Goal: Transaction & Acquisition: Book appointment/travel/reservation

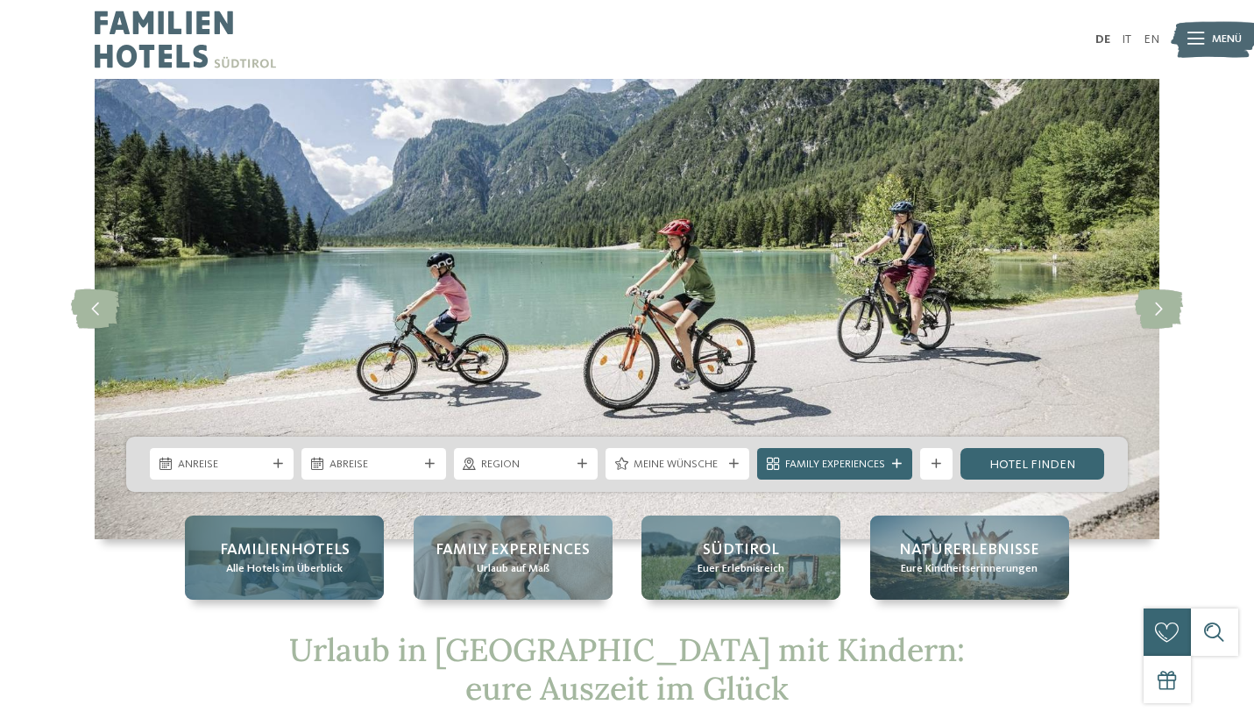
click at [312, 565] on span "Alle Hotels im Überblick" at bounding box center [284, 569] width 117 height 16
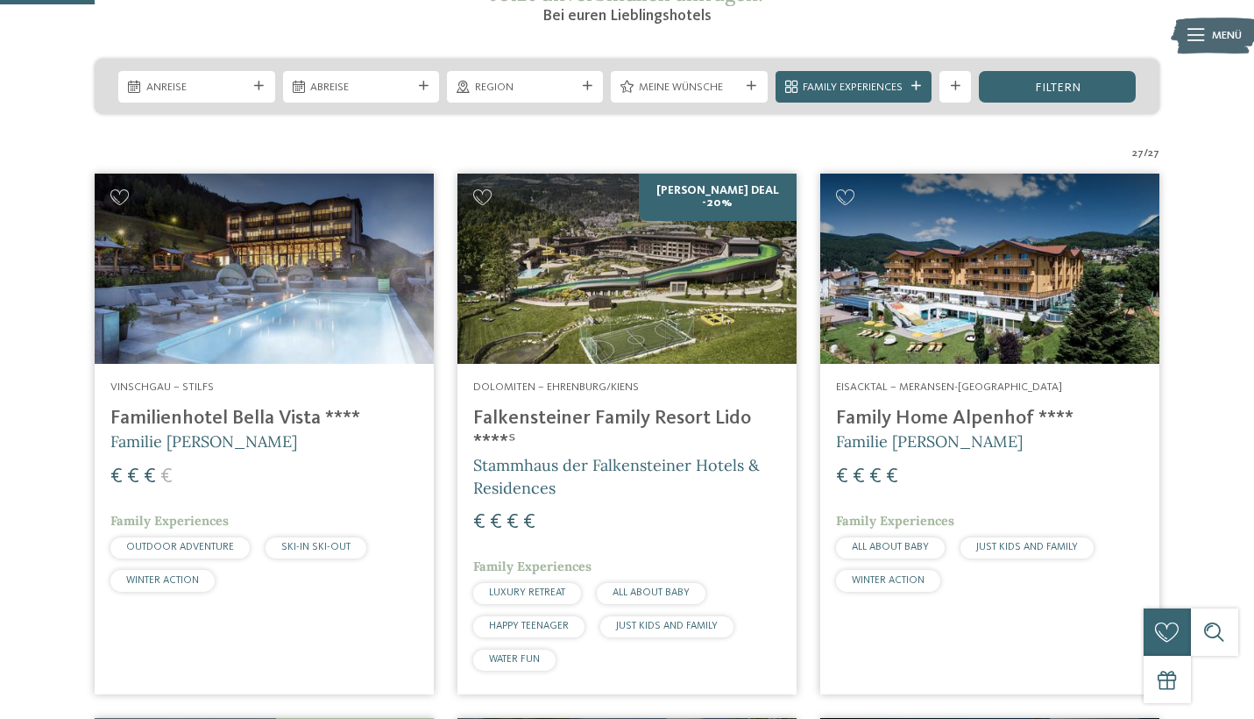
scroll to position [249, 0]
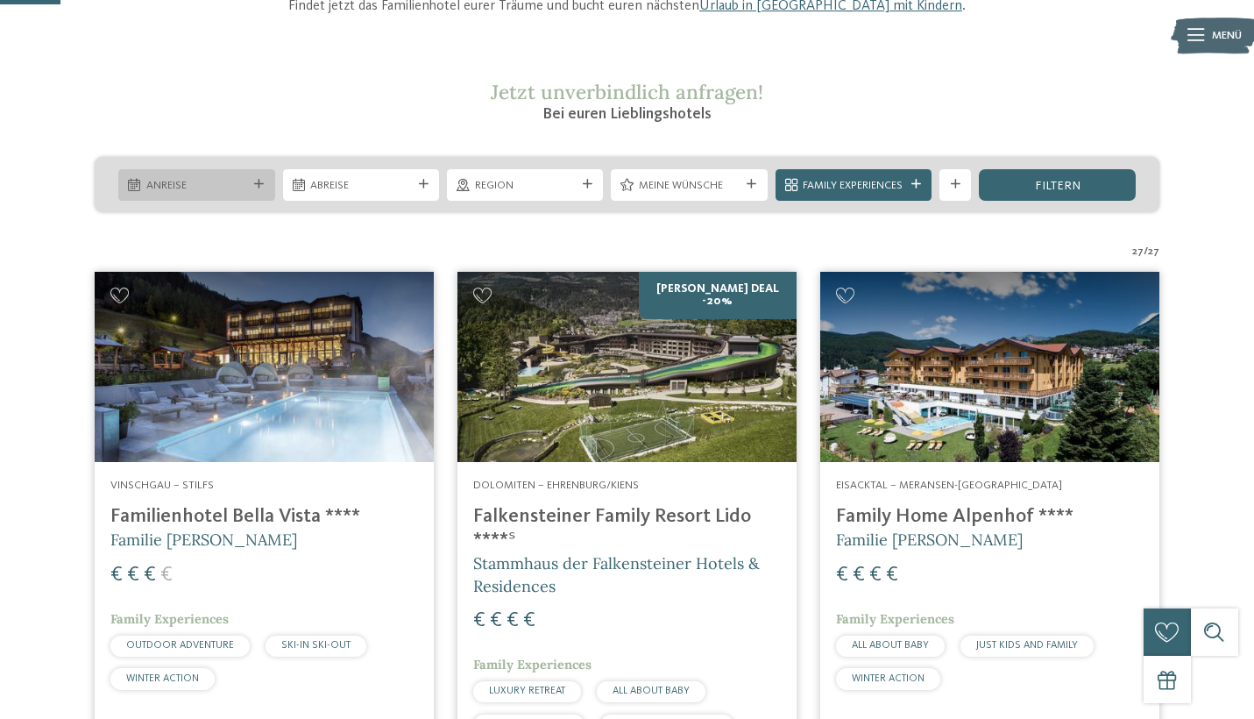
click at [191, 184] on span "Anreise" at bounding box center [196, 186] width 101 height 16
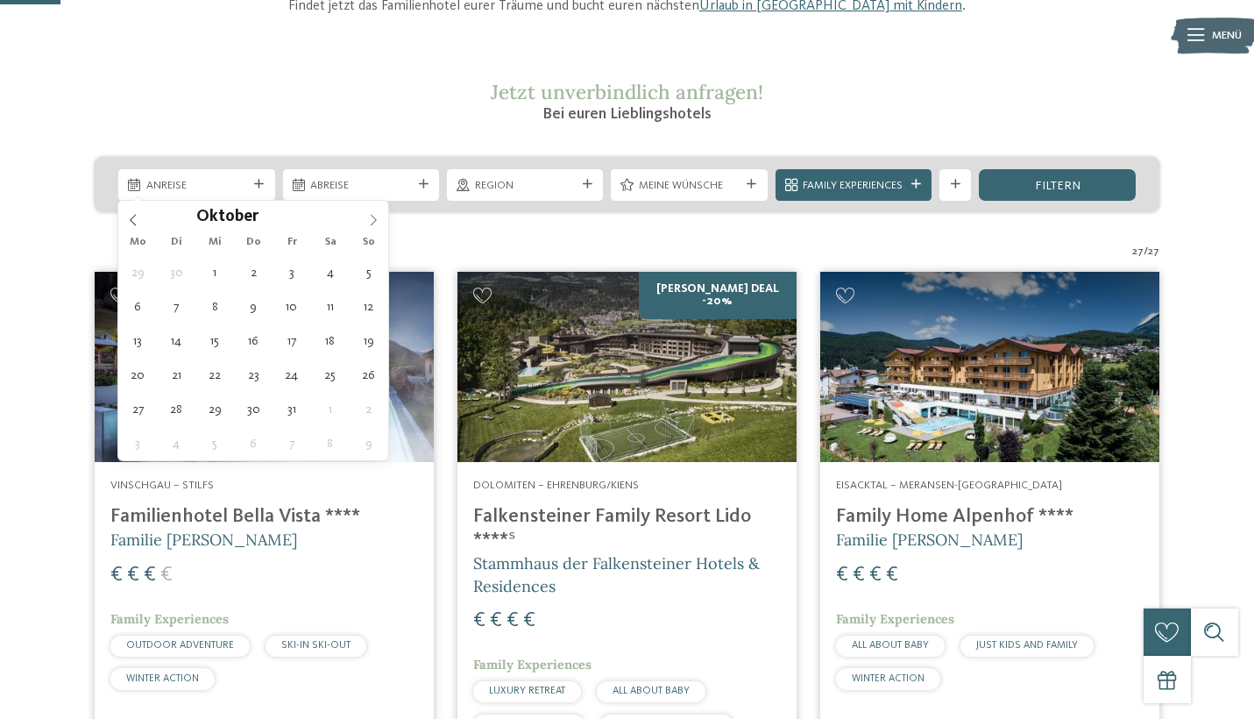
click at [374, 220] on icon at bounding box center [373, 220] width 12 height 12
type div "13.10.2025"
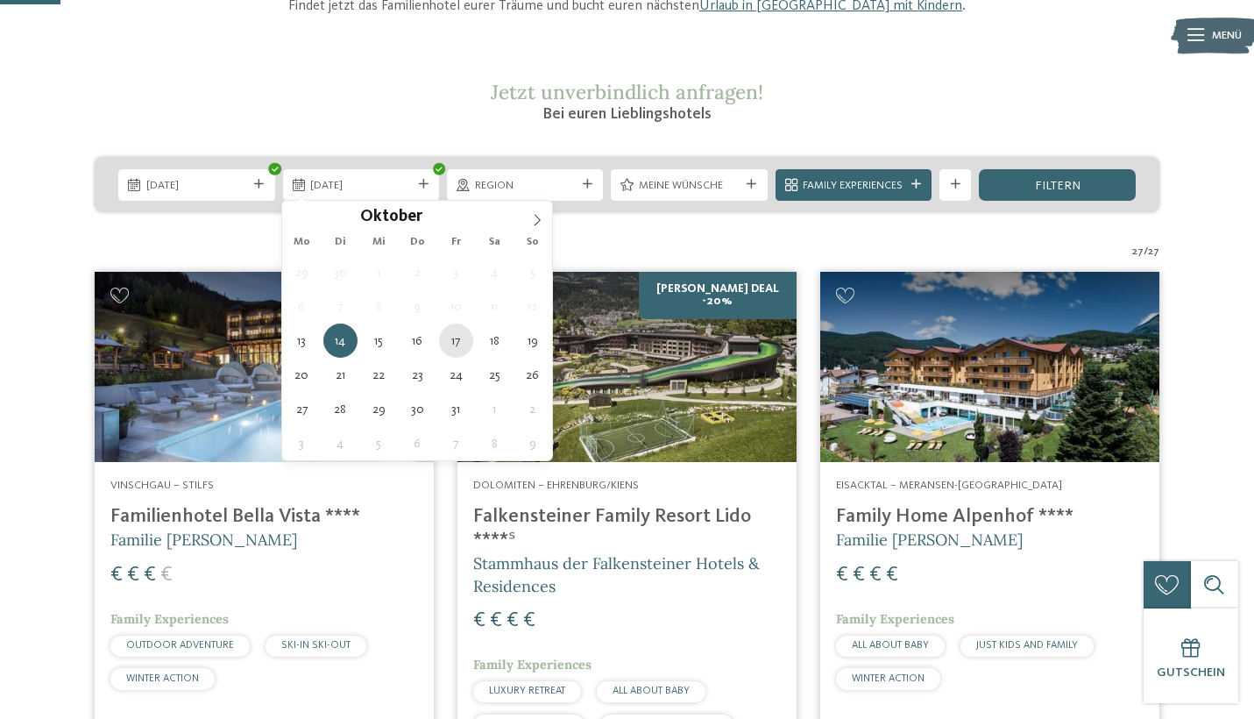
type div "17.10.2025"
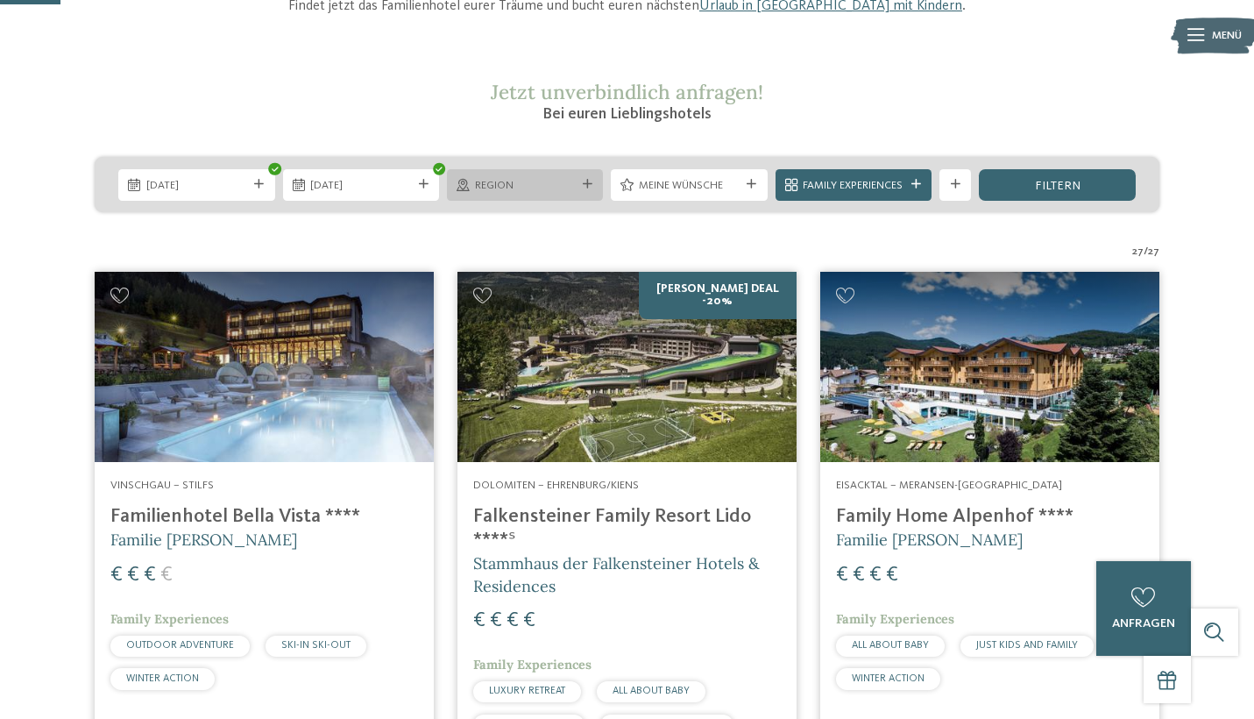
click at [583, 188] on div "Region" at bounding box center [525, 185] width 156 height 32
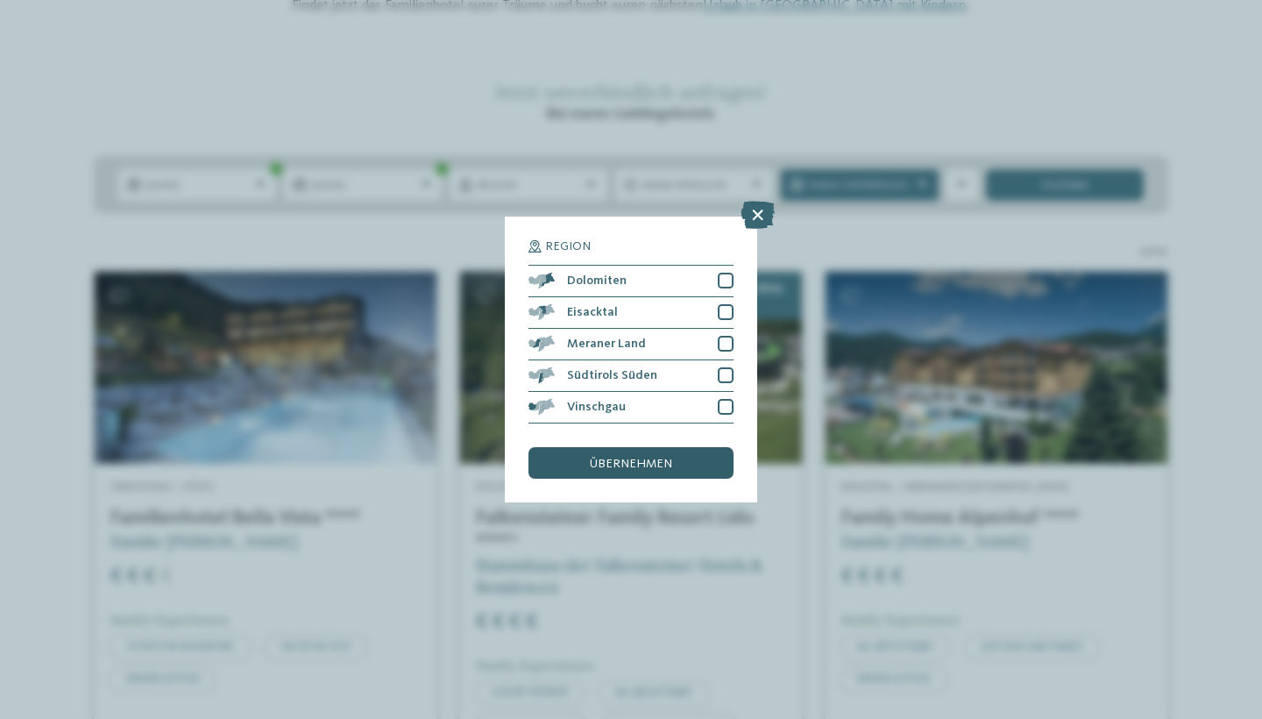
click at [662, 458] on span "übernehmen" at bounding box center [631, 464] width 82 height 12
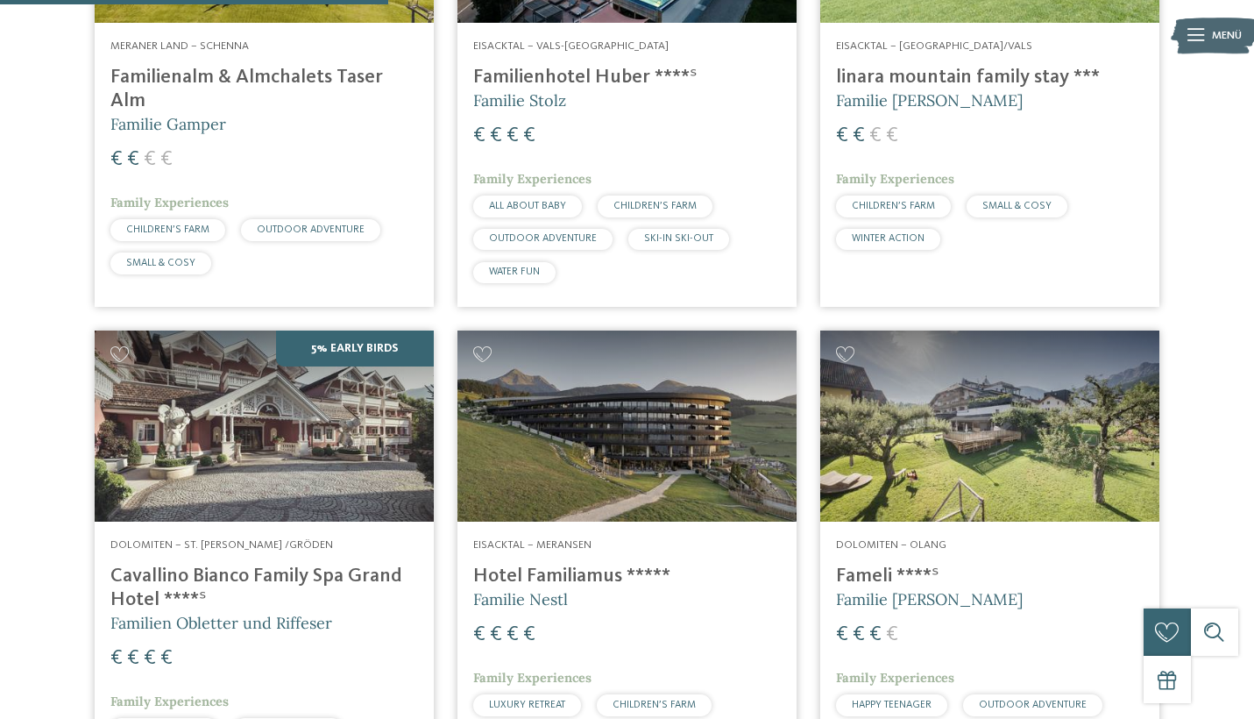
scroll to position [1356, 0]
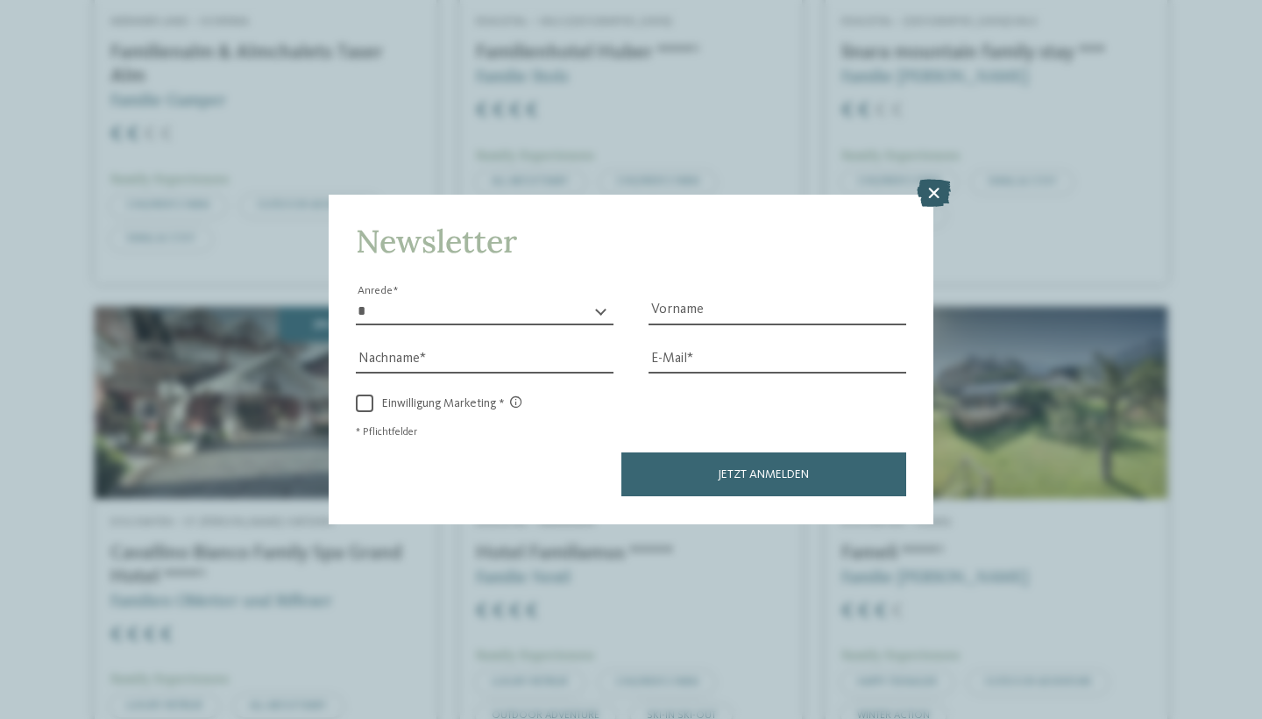
click at [932, 180] on icon at bounding box center [934, 194] width 34 height 28
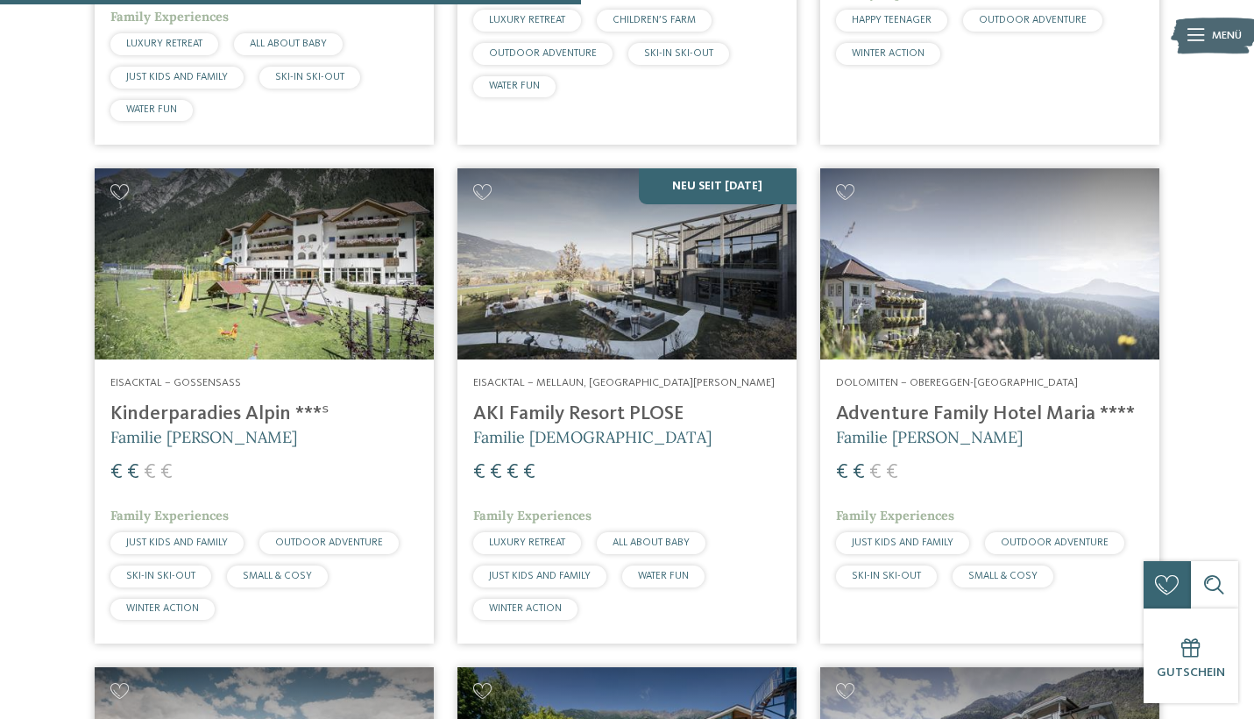
scroll to position [2015, 0]
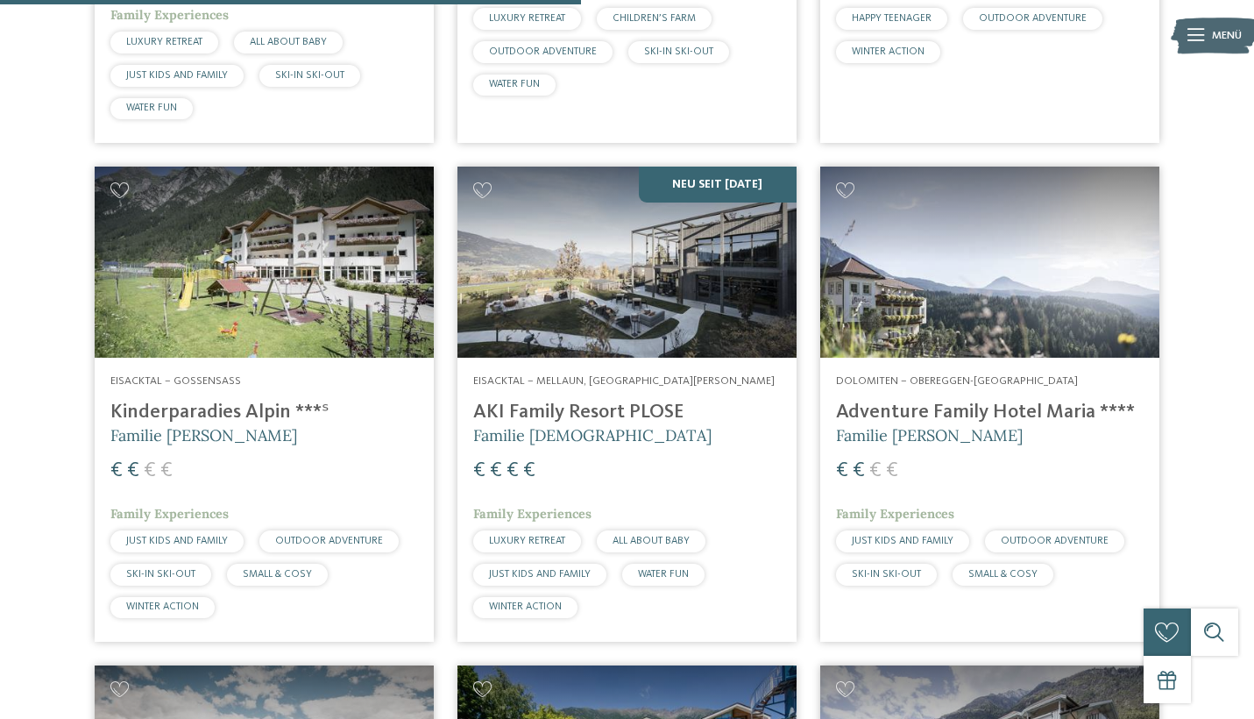
click at [276, 285] on img at bounding box center [264, 262] width 339 height 191
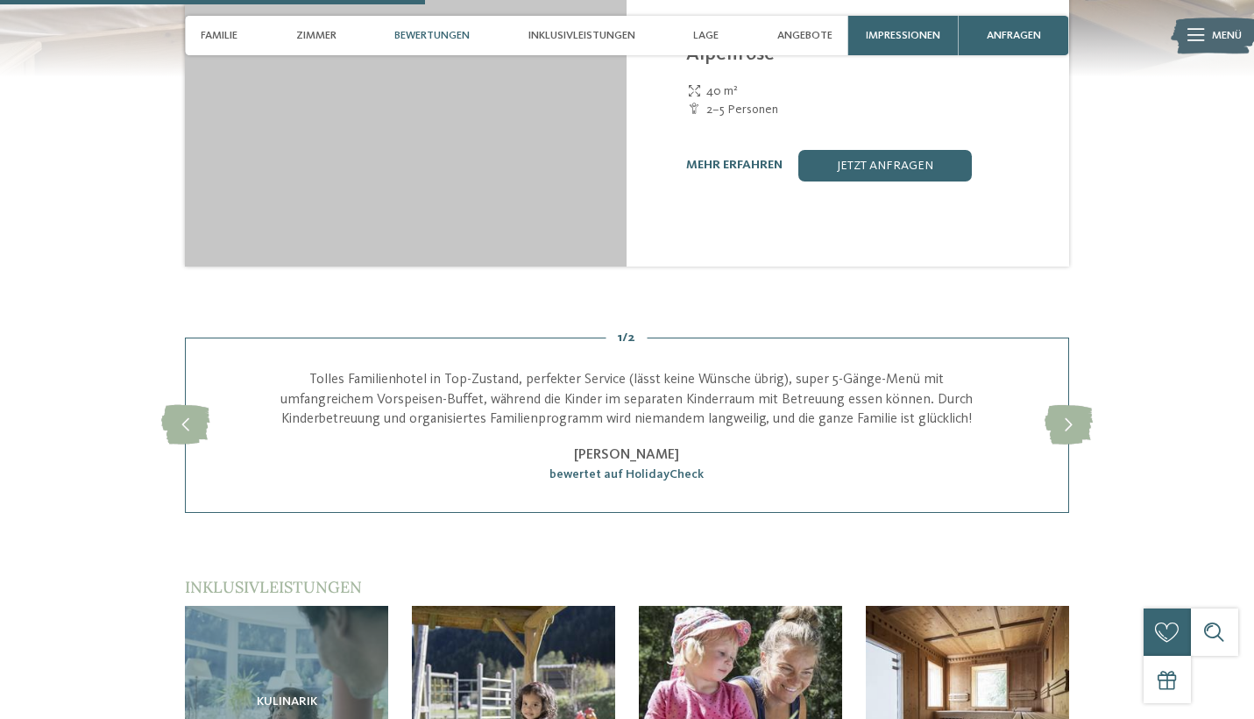
scroll to position [1760, 0]
